Goal: Find contact information: Find contact information

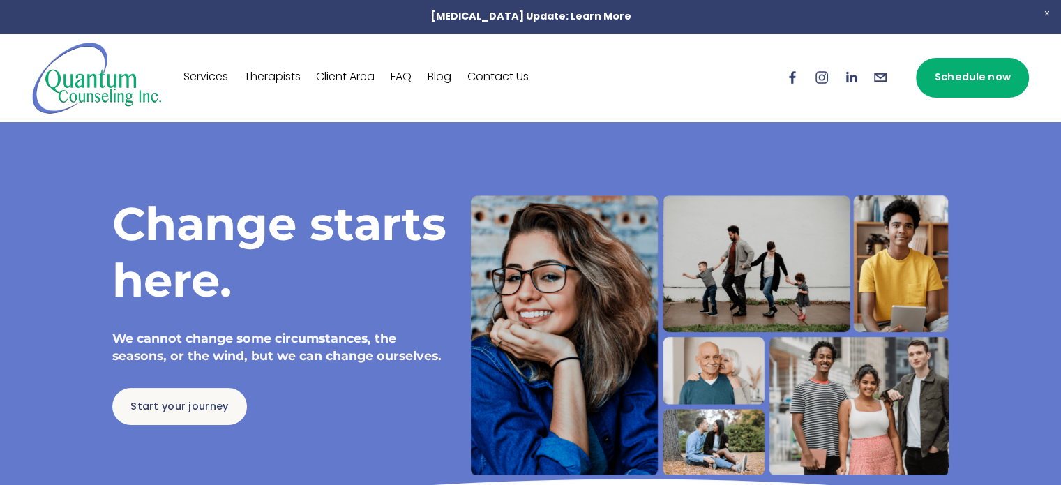
click at [285, 77] on link "Therapists" at bounding box center [272, 77] width 56 height 22
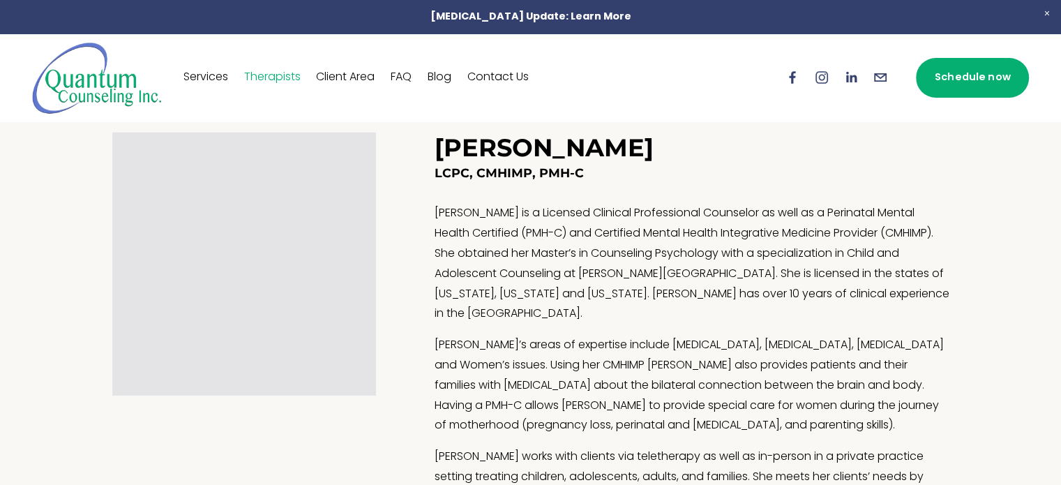
scroll to position [1624, 0]
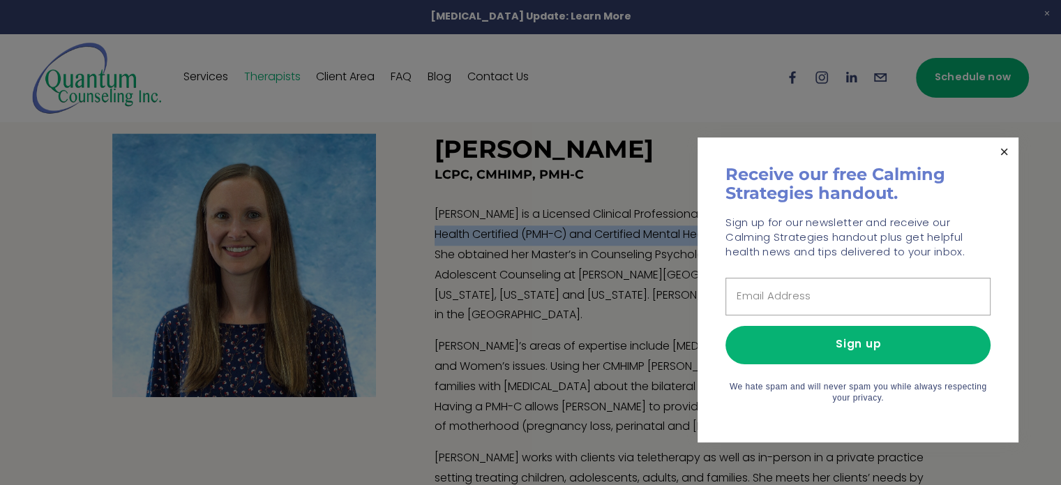
drag, startPoint x: 837, startPoint y: 214, endPoint x: 1004, endPoint y: 148, distance: 179.4
click at [1004, 148] on body "0 [MEDICAL_DATA] Update: Learn More Skip to Content" at bounding box center [530, 219] width 1061 height 3687
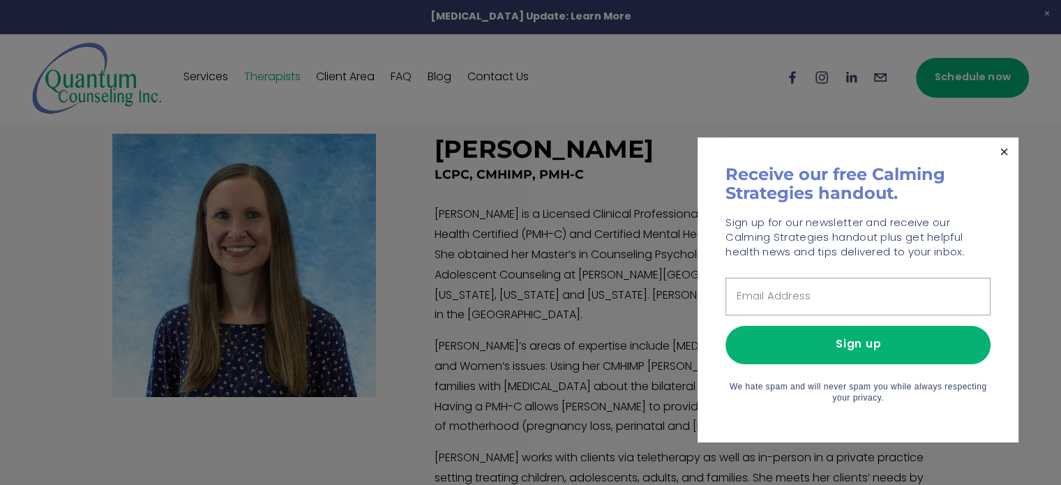
click at [1004, 148] on link "Close" at bounding box center [1004, 151] width 24 height 24
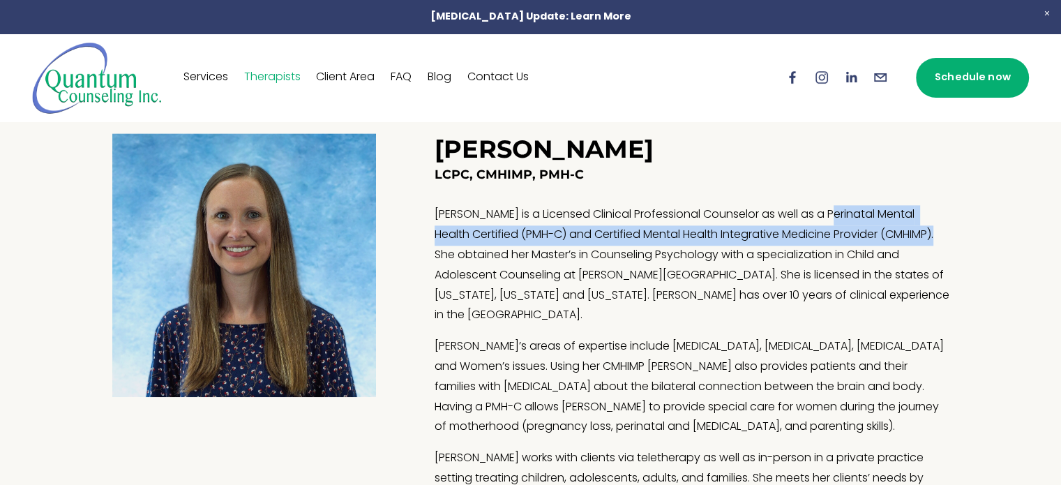
drag, startPoint x: 836, startPoint y: 213, endPoint x: 941, endPoint y: 242, distance: 108.5
click at [941, 242] on p "[PERSON_NAME] is a Licensed Clinical Professional Counselor as well as a Perina…" at bounding box center [692, 265] width 515 height 121
copy p "Perinatal Mental Health Certified (PMH-C) and Certified Mental Health Integrati…"
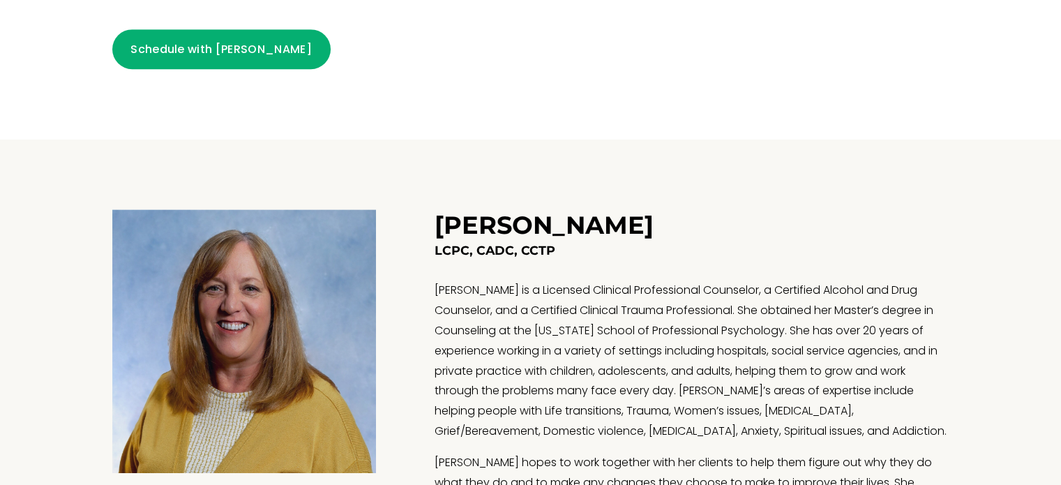
scroll to position [944, 0]
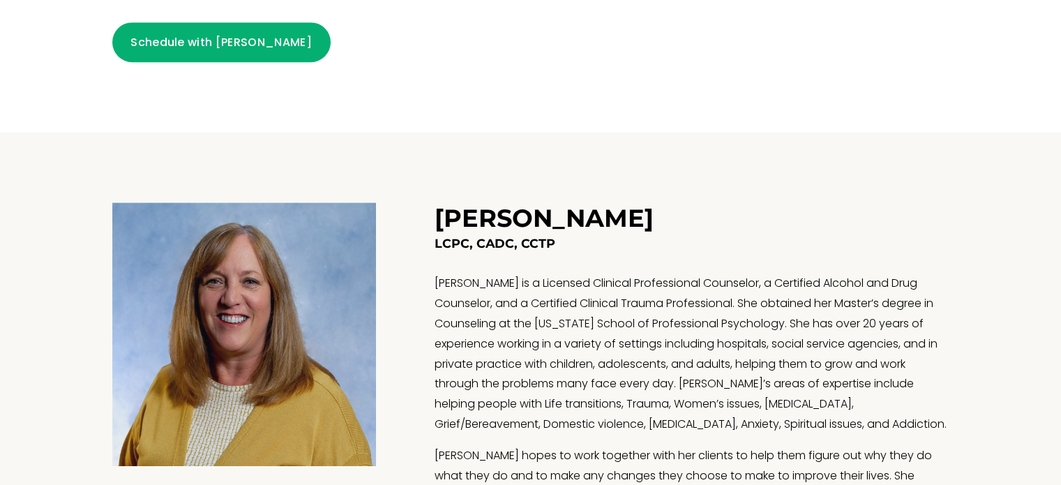
click at [363, 164] on div "[PERSON_NAME] LCPC, CADC, CCTP Schedule with [PERSON_NAME]" at bounding box center [530, 438] width 900 height 610
